Goal: Information Seeking & Learning: Understand process/instructions

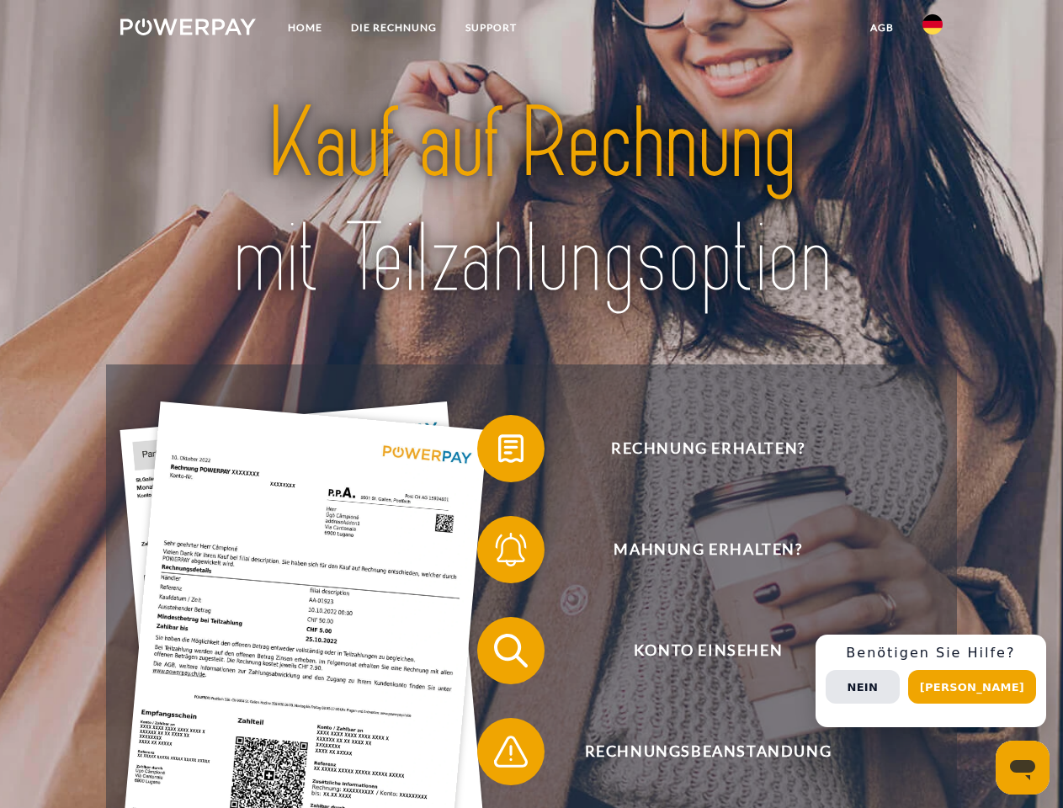
click at [188, 29] on img at bounding box center [188, 27] width 136 height 17
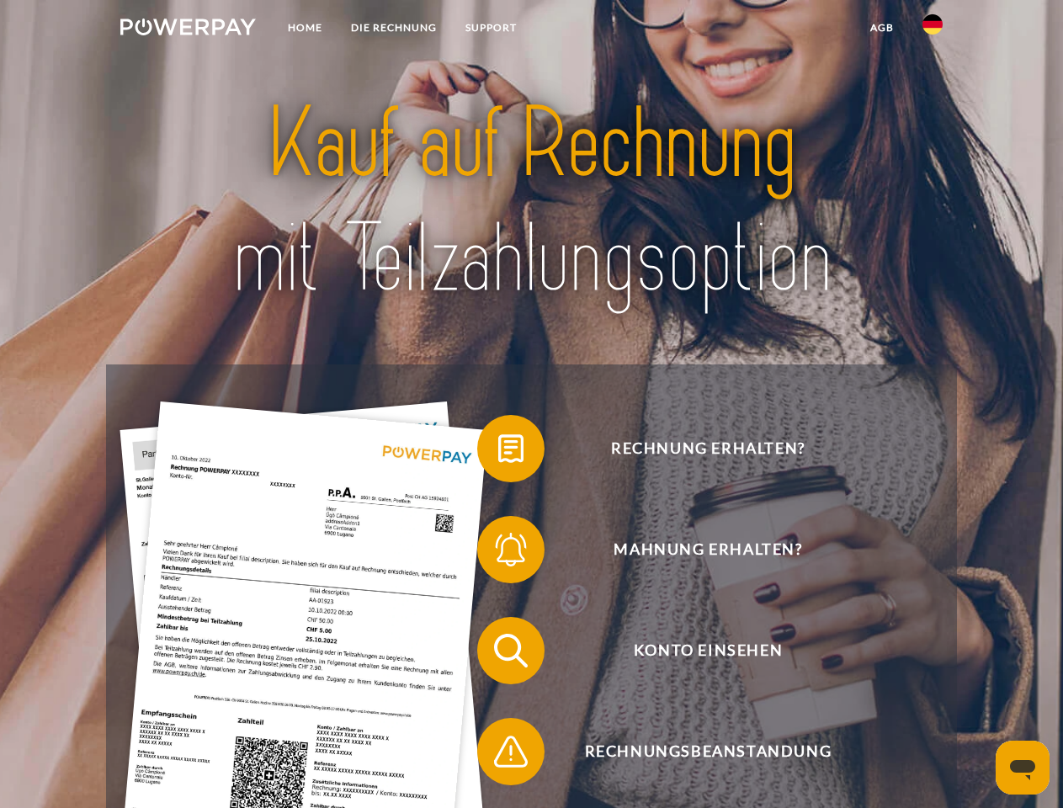
click at [933, 29] on img at bounding box center [932, 24] width 20 height 20
click at [881, 28] on link "agb" at bounding box center [882, 28] width 52 height 30
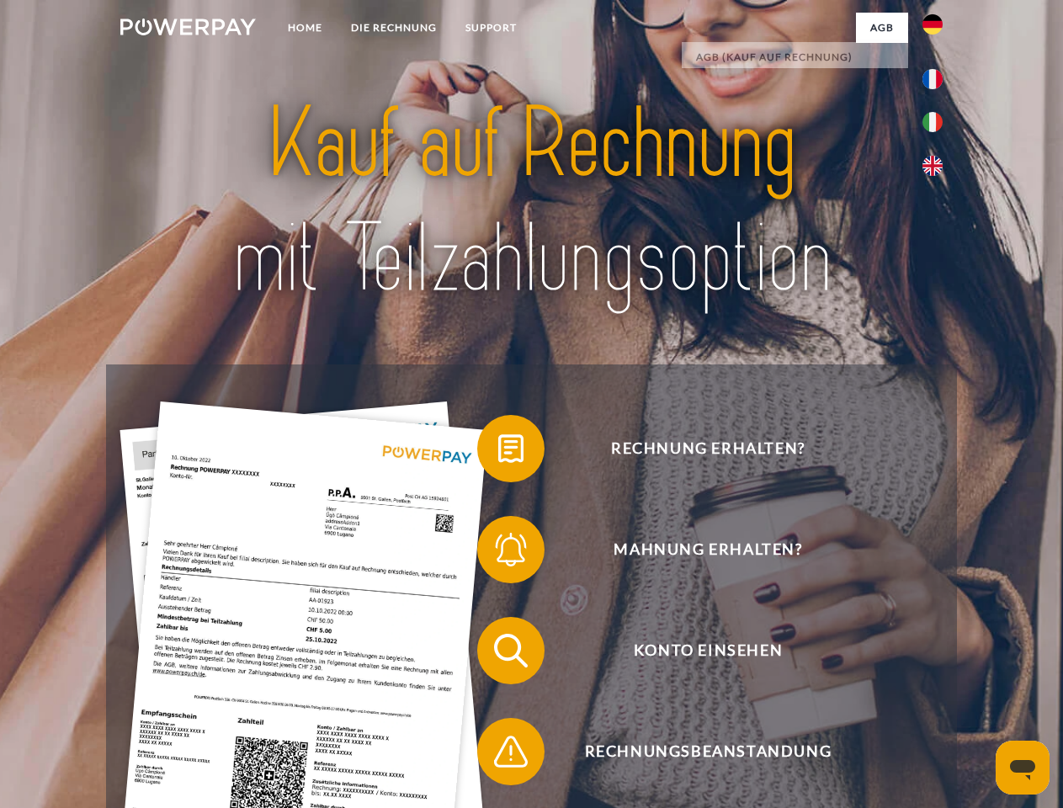
click at [498, 452] on span at bounding box center [486, 449] width 84 height 84
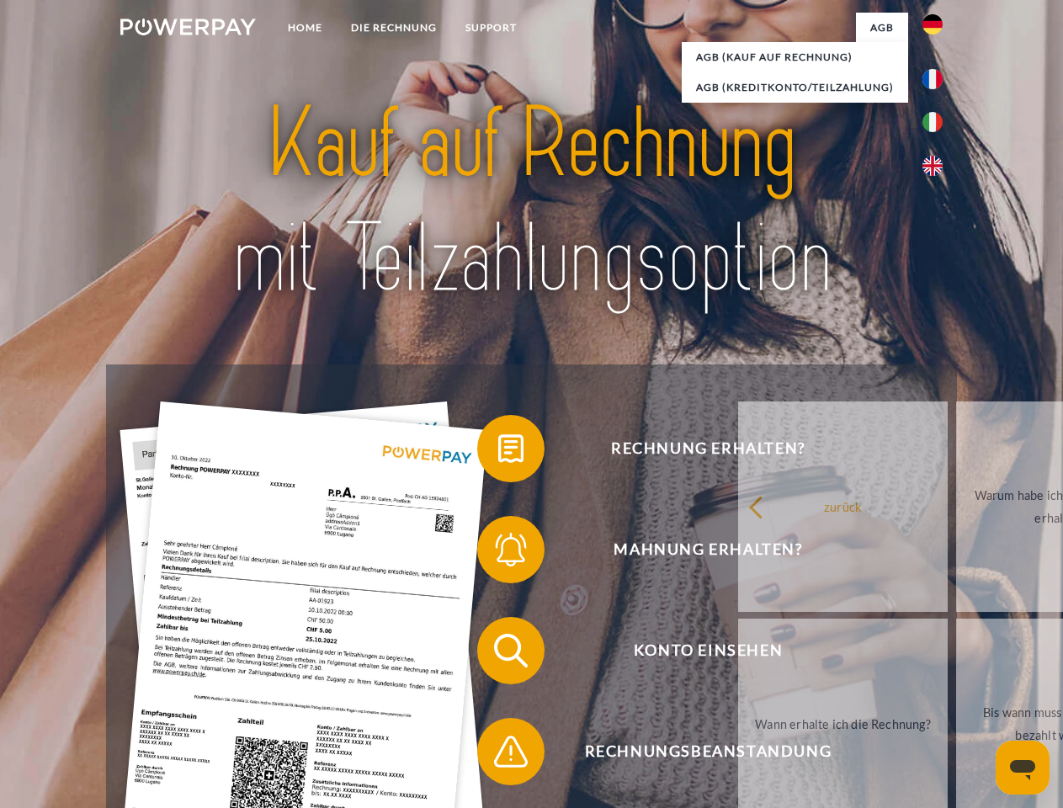
click at [498, 553] on span at bounding box center [486, 549] width 84 height 84
click at [956, 654] on link "Bis wann muss die Rechnung bezahlt werden?" at bounding box center [1061, 724] width 210 height 210
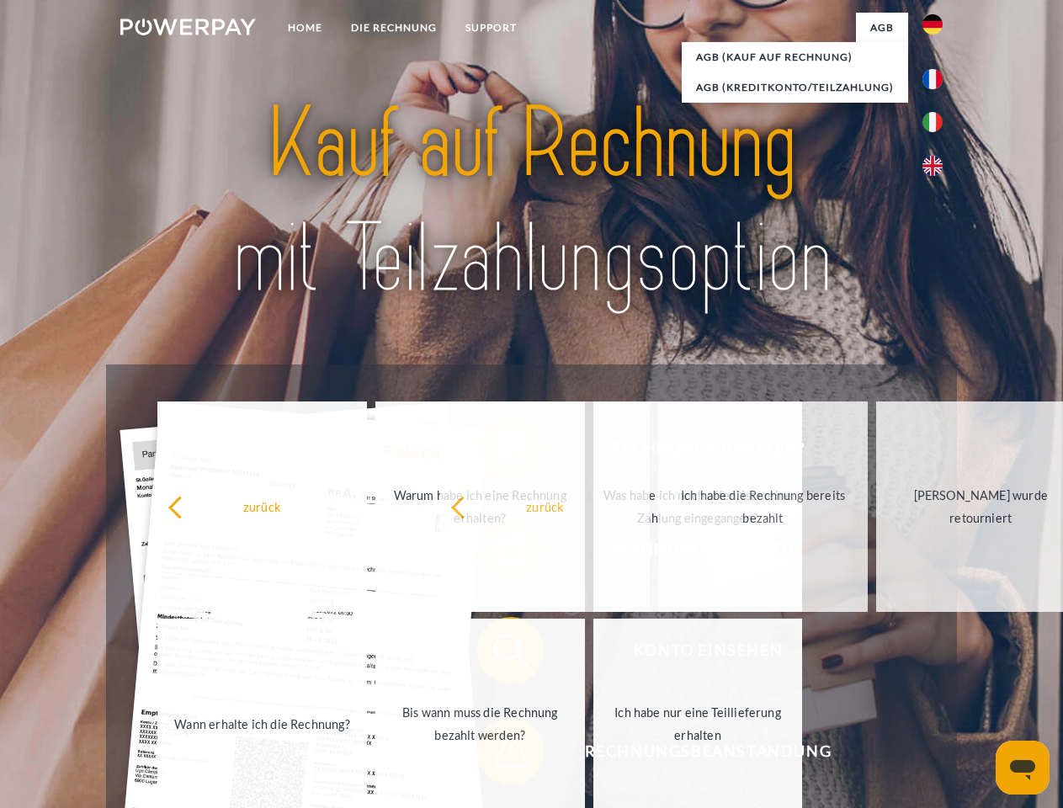
click at [498, 755] on span at bounding box center [486, 751] width 84 height 84
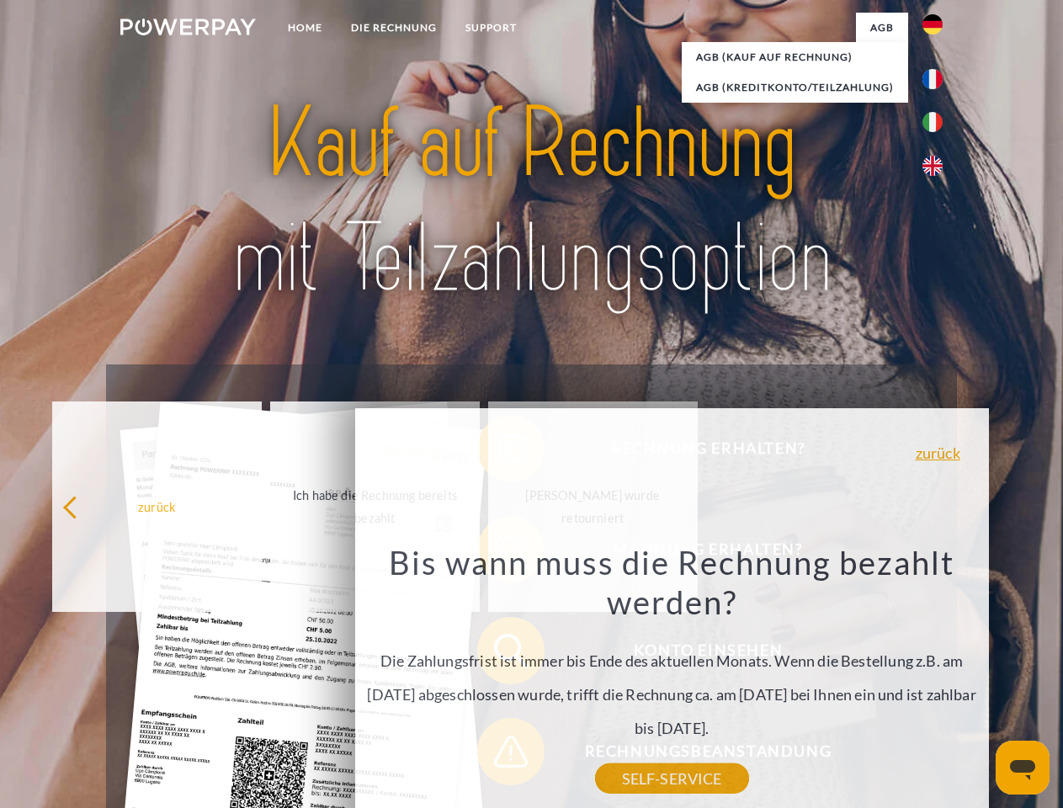
click at [937, 681] on div "Rechnung erhalten? Mahnung erhalten? Konto einsehen" at bounding box center [531, 700] width 850 height 673
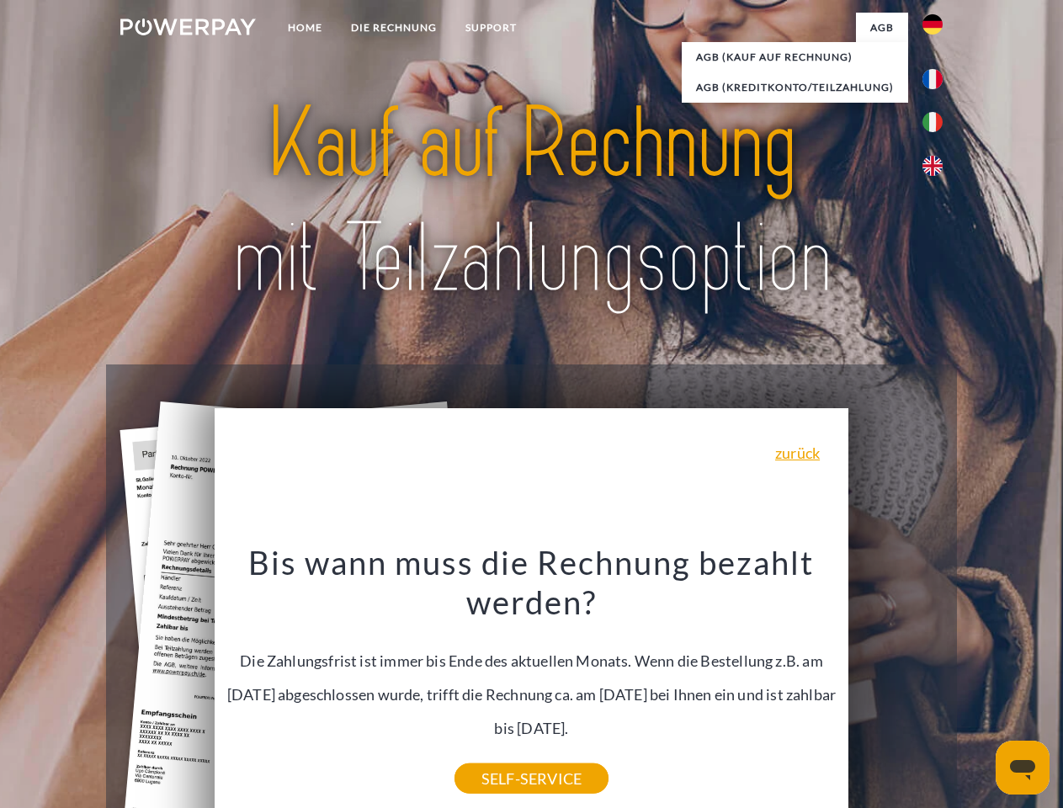
click at [895, 684] on span "Konto einsehen" at bounding box center [708, 650] width 412 height 67
click at [978, 687] on header "Home DIE RECHNUNG SUPPORT" at bounding box center [531, 581] width 1063 height 1162
